Goal: Information Seeking & Learning: Learn about a topic

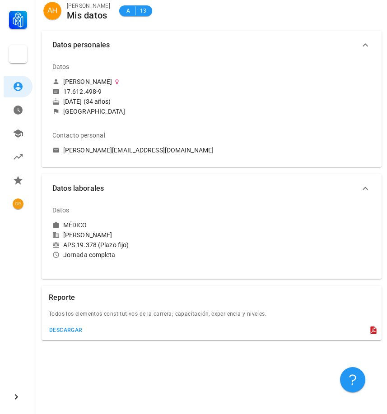
click at [119, 347] on div "Datos personales Datos [PERSON_NAME] 17.612.498-9 [DATE] (34 años) [GEOGRAPHIC_…" at bounding box center [211, 200] width 351 height 351
click at [135, 343] on div "Reporte Todos los elementos constitutivos de la carrera; capacitación, experien…" at bounding box center [211, 313] width 347 height 61
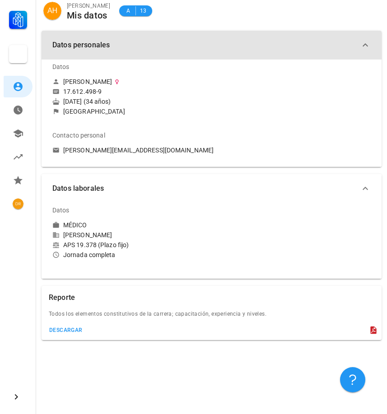
click at [362, 45] on icon "button" at bounding box center [365, 45] width 11 height 11
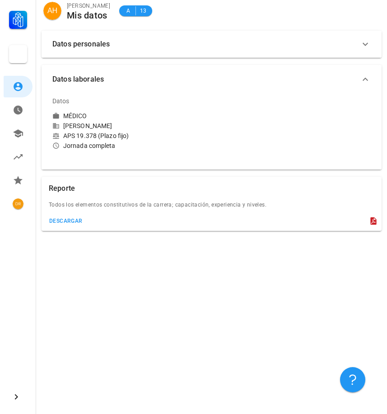
click at [362, 45] on icon "button" at bounding box center [365, 44] width 11 height 11
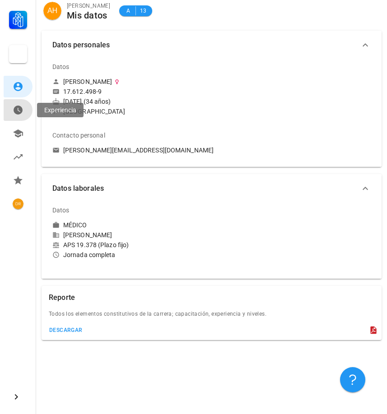
click at [23, 108] on link "Experiencia" at bounding box center [18, 110] width 29 height 22
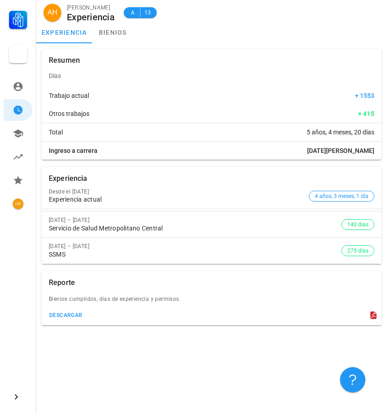
drag, startPoint x: 356, startPoint y: 110, endPoint x: 376, endPoint y: 113, distance: 19.7
click at [376, 113] on div "Otros trabajos + 415" at bounding box center [212, 114] width 340 height 18
drag, startPoint x: 307, startPoint y: 131, endPoint x: 376, endPoint y: 132, distance: 69.1
click at [376, 132] on div "Total 5 años, 4 meses, 20 días" at bounding box center [212, 132] width 340 height 18
drag, startPoint x: 304, startPoint y: 133, endPoint x: 376, endPoint y: 134, distance: 72.2
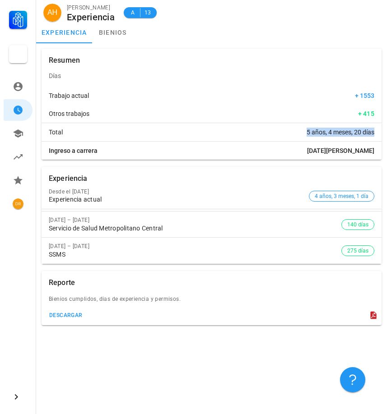
click at [376, 134] on div "Total 5 años, 4 meses, 20 días" at bounding box center [212, 132] width 340 height 18
drag, startPoint x: 345, startPoint y: 151, endPoint x: 377, endPoint y: 153, distance: 32.1
click at [377, 153] on div "Ingreso a carrera [DATE][PERSON_NAME]" at bounding box center [212, 151] width 340 height 18
click at [304, 153] on div "Ingreso a carrera [DATE][PERSON_NAME]" at bounding box center [212, 151] width 340 height 18
drag, startPoint x: 84, startPoint y: 231, endPoint x: 171, endPoint y: 232, distance: 87.1
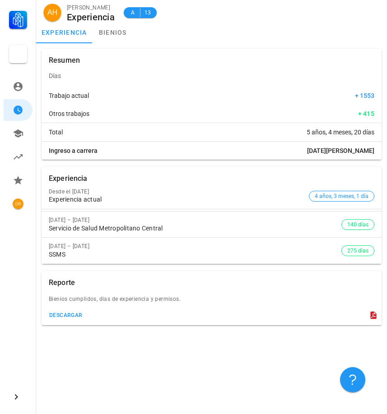
click at [171, 232] on div "Servicio de Salud Metropolitano Central" at bounding box center [195, 229] width 292 height 8
click at [179, 255] on div "SSMS" at bounding box center [195, 255] width 292 height 8
drag, startPoint x: 76, startPoint y: 251, endPoint x: 46, endPoint y: 254, distance: 30.3
click at [46, 254] on div "[DATE] – [DATE] SSMS 275 días" at bounding box center [212, 251] width 340 height 26
click at [78, 254] on div "SSMS" at bounding box center [195, 255] width 292 height 8
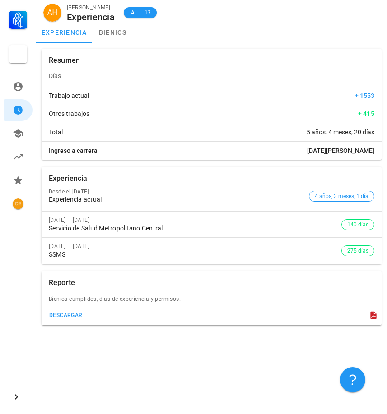
drag, startPoint x: 72, startPoint y: 256, endPoint x: 46, endPoint y: 192, distance: 68.9
click at [46, 192] on div "Desde el [DATE] Experiencia actual 4 años, 3 meses, 1 día [DATE] – [DATE] Servi…" at bounding box center [212, 223] width 340 height 81
click at [92, 257] on div "SSMS" at bounding box center [195, 255] width 292 height 8
click at [126, 259] on div "[DATE] – [DATE] SSMS" at bounding box center [195, 251] width 292 height 26
click at [125, 32] on link "bienios" at bounding box center [113, 33] width 41 height 22
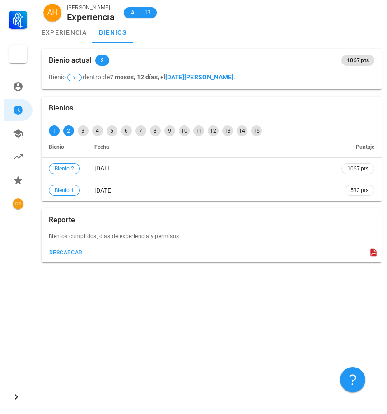
click at [184, 293] on div "Bienios 1 2 3 4 5 6 7 8 9 10 11 12 13 14 15 Bienio Fecha Puntaje Bienio 2 [DATE…" at bounding box center [211, 170] width 351 height 255
click at [19, 133] on icon at bounding box center [18, 134] width 10 height 8
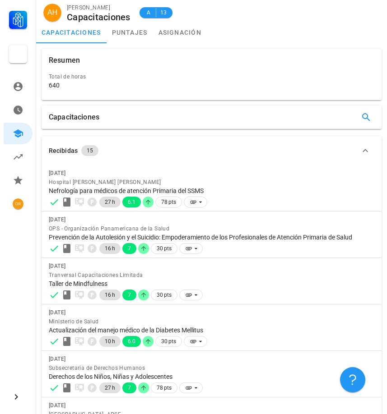
click at [235, 135] on div "Recibidas 15 [DATE] Hospital [PERSON_NAME] [PERSON_NAME] Nefrología para médico…" at bounding box center [211, 400] width 347 height 535
click at [79, 135] on div "Recibidas 15 [DATE] Hospital [PERSON_NAME] [PERSON_NAME] Nefrología para médico…" at bounding box center [211, 400] width 347 height 535
click at [192, 111] on div "Capacitaciones" at bounding box center [212, 117] width 340 height 23
click at [138, 40] on link "puntajes" at bounding box center [130, 33] width 46 height 22
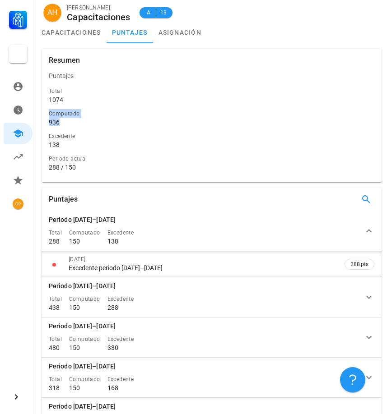
drag, startPoint x: 49, startPoint y: 111, endPoint x: 65, endPoint y: 122, distance: 19.2
click at [65, 122] on div "Computado 936" at bounding box center [211, 118] width 329 height 23
drag, startPoint x: 49, startPoint y: 135, endPoint x: 61, endPoint y: 144, distance: 15.7
click at [61, 144] on div "Excedente 138" at bounding box center [211, 140] width 325 height 17
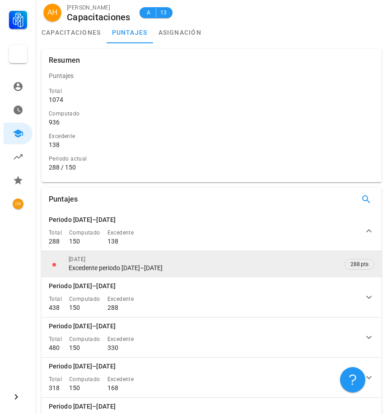
click at [167, 271] on div "Excedente periodo [DATE]–[DATE]" at bounding box center [202, 268] width 267 height 8
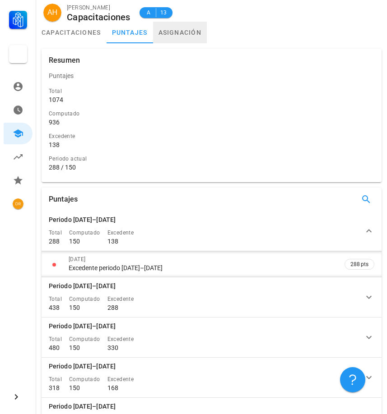
click at [184, 32] on link "asignación" at bounding box center [180, 33] width 54 height 22
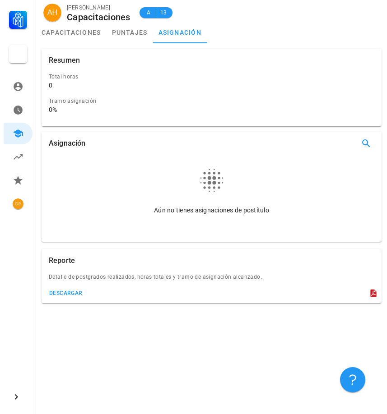
click at [215, 214] on div "Aún no tienes asignaciones de postítulo" at bounding box center [211, 210] width 315 height 9
click at [138, 338] on div "Asignación Aún no tienes asignaciones de postítulo Resumen Total horas 0 Tramo …" at bounding box center [211, 191] width 351 height 296
click at [68, 92] on div "Total horas 0" at bounding box center [211, 82] width 329 height 24
click at [66, 106] on div "Tramo asignación 0%" at bounding box center [208, 105] width 318 height 17
click at [22, 160] on icon at bounding box center [18, 157] width 11 height 11
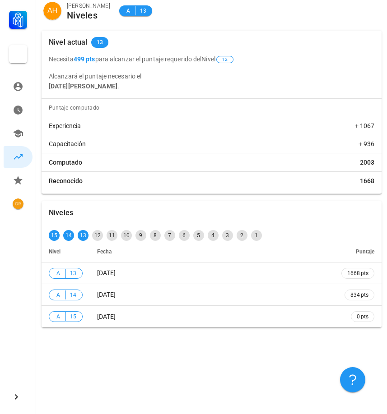
drag, startPoint x: 58, startPoint y: 62, endPoint x: 222, endPoint y: 61, distance: 163.8
click at [222, 61] on p "Necesita 499 pts para alcanzar el puntaje requerido del Nivel 12" at bounding box center [211, 59] width 325 height 10
click at [218, 67] on div "Necesita 499 pts para alcanzar el puntaje requerido del Nivel 12 Alcanzará el p…" at bounding box center [212, 72] width 340 height 37
drag, startPoint x: 74, startPoint y: 87, endPoint x: 143, endPoint y: 88, distance: 68.6
click at [143, 88] on p "Alcanzará el puntaje necesario el [DATE][PERSON_NAME] ." at bounding box center [211, 81] width 325 height 20
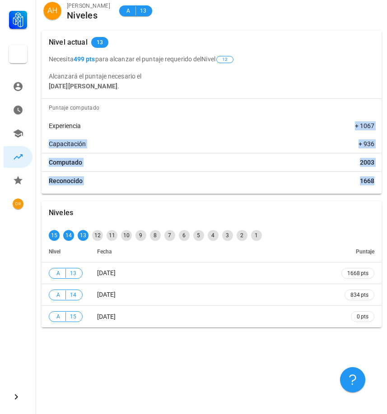
drag, startPoint x: 306, startPoint y: 132, endPoint x: 374, endPoint y: 182, distance: 84.6
click at [374, 182] on div "Puntaje computado Experiencia + 1067 Capacitación + 936 Computado 2003 Reconoci…" at bounding box center [212, 146] width 340 height 95
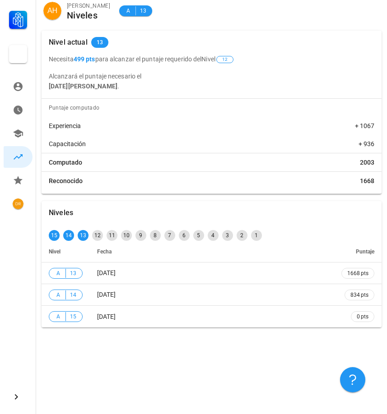
click at [339, 195] on div "Nivel actual 13 Necesita 499 pts para alcanzar el puntaje requerido del Nivel 1…" at bounding box center [211, 112] width 347 height 171
click at [15, 180] on icon at bounding box center [18, 180] width 9 height 9
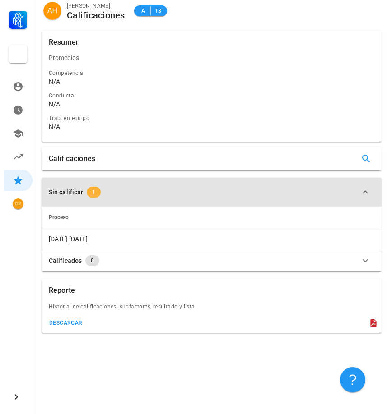
click at [96, 188] on span "1" at bounding box center [94, 192] width 14 height 11
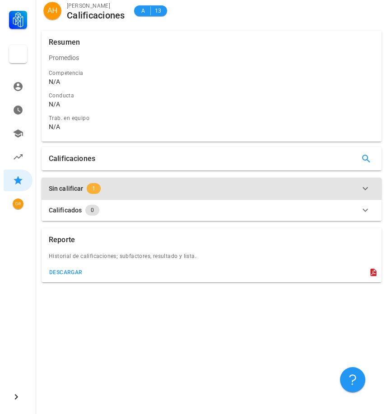
click at [96, 191] on span "1" at bounding box center [94, 188] width 14 height 11
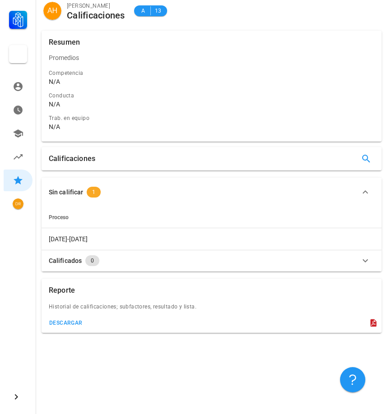
click at [65, 217] on span "Proceso" at bounding box center [59, 217] width 20 height 6
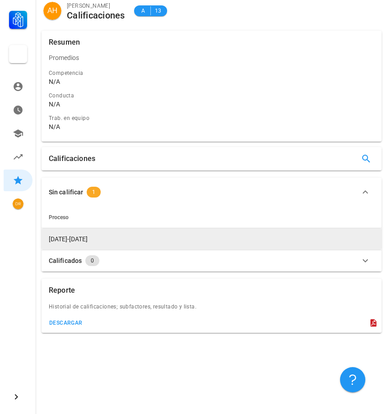
click at [65, 236] on span "[DATE]-[DATE]" at bounding box center [68, 239] width 39 height 7
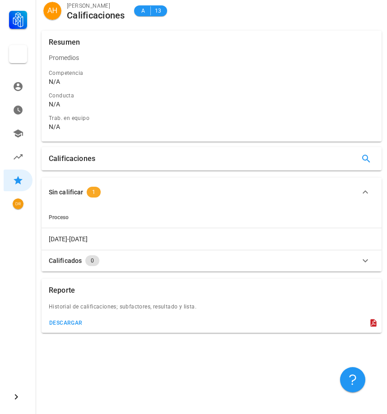
click at [64, 253] on button "Calificados 0" at bounding box center [212, 261] width 340 height 22
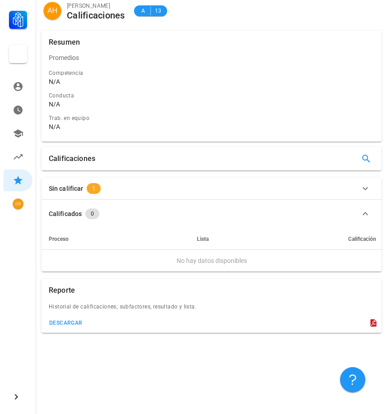
click at [70, 229] on th "Proceso" at bounding box center [108, 239] width 132 height 22
click at [84, 181] on button "Sin calificar 1" at bounding box center [212, 189] width 340 height 22
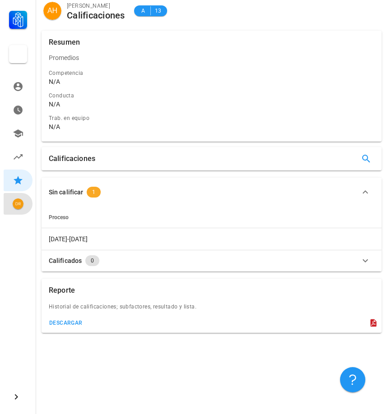
click at [14, 200] on div "avatar" at bounding box center [18, 204] width 11 height 11
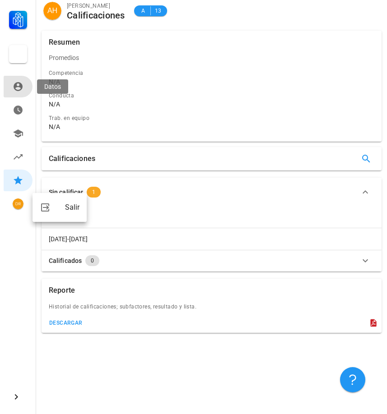
click at [22, 90] on icon at bounding box center [18, 86] width 11 height 11
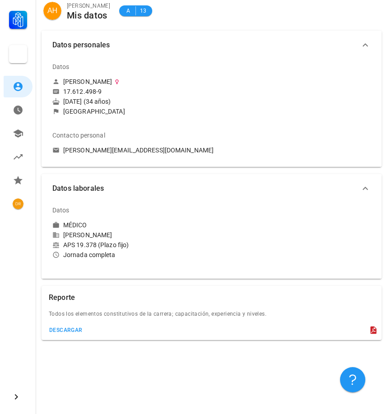
click at [18, 20] on polygon at bounding box center [18, 21] width 5 height 2
click at [21, 51] on div at bounding box center [18, 54] width 18 height 18
click at [21, 64] on div "DASM La Granja" at bounding box center [18, 58] width 29 height 32
click at [20, 88] on icon at bounding box center [18, 86] width 9 height 9
click at [14, 111] on icon at bounding box center [18, 110] width 9 height 9
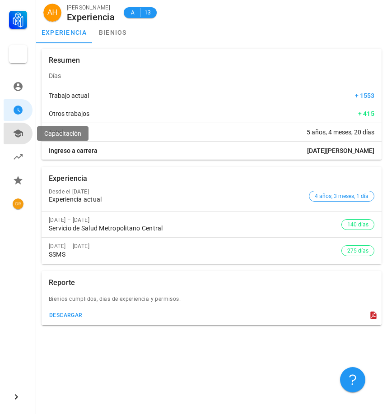
click at [15, 136] on icon at bounding box center [18, 134] width 10 height 8
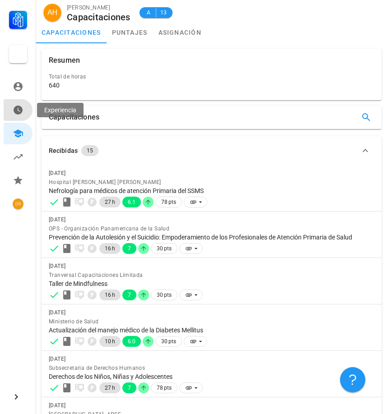
click at [19, 114] on icon at bounding box center [18, 110] width 9 height 9
